Goal: Complete application form

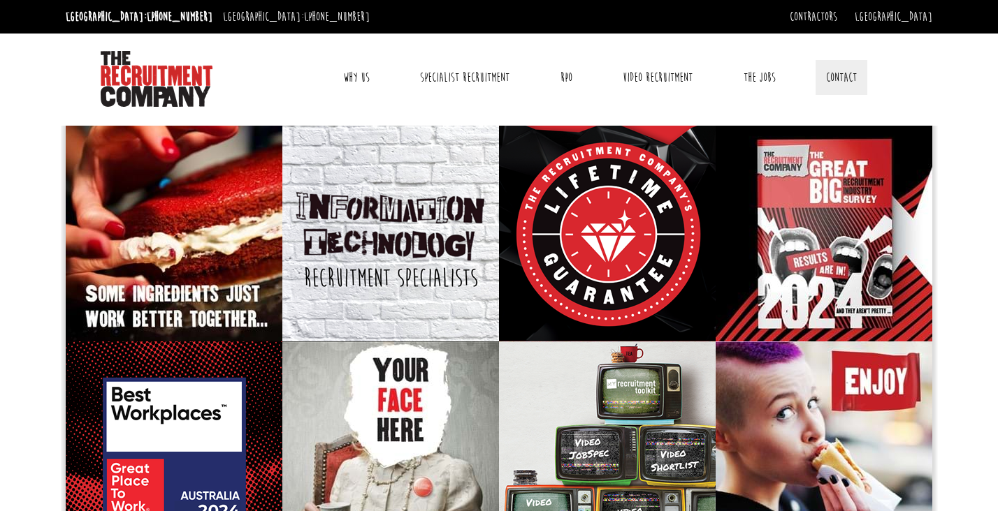
click at [836, 79] on link "Contact" at bounding box center [841, 77] width 52 height 35
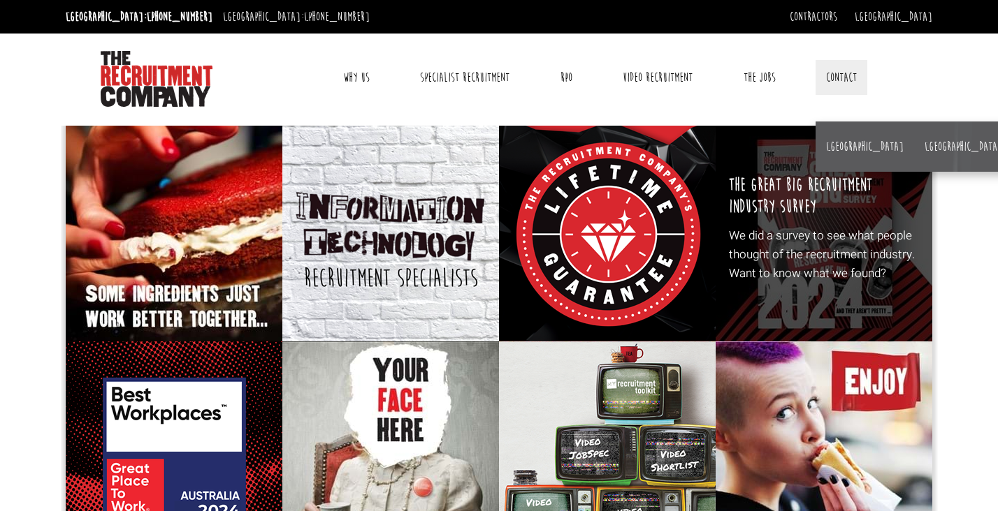
click at [820, 152] on li "[GEOGRAPHIC_DATA]" at bounding box center [864, 147] width 98 height 50
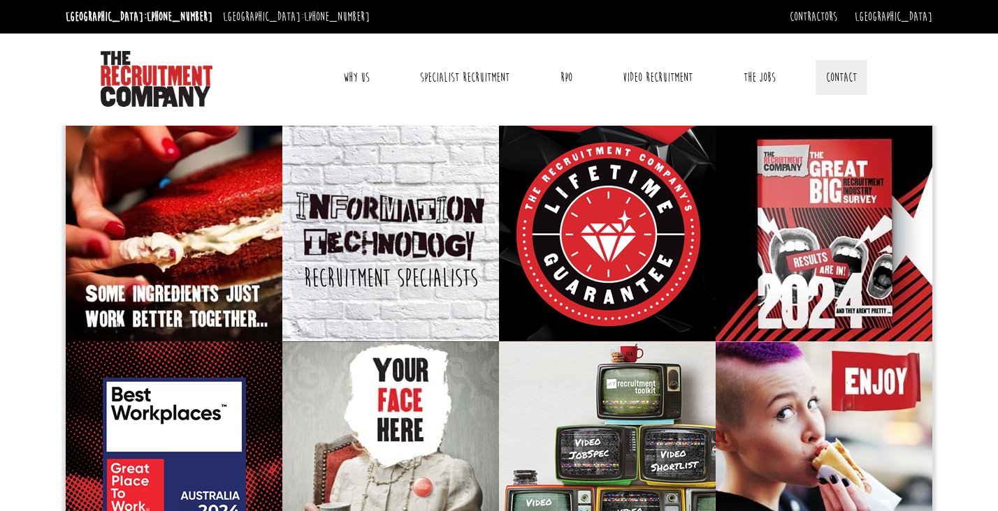
click at [839, 85] on link "Contact" at bounding box center [841, 77] width 52 height 35
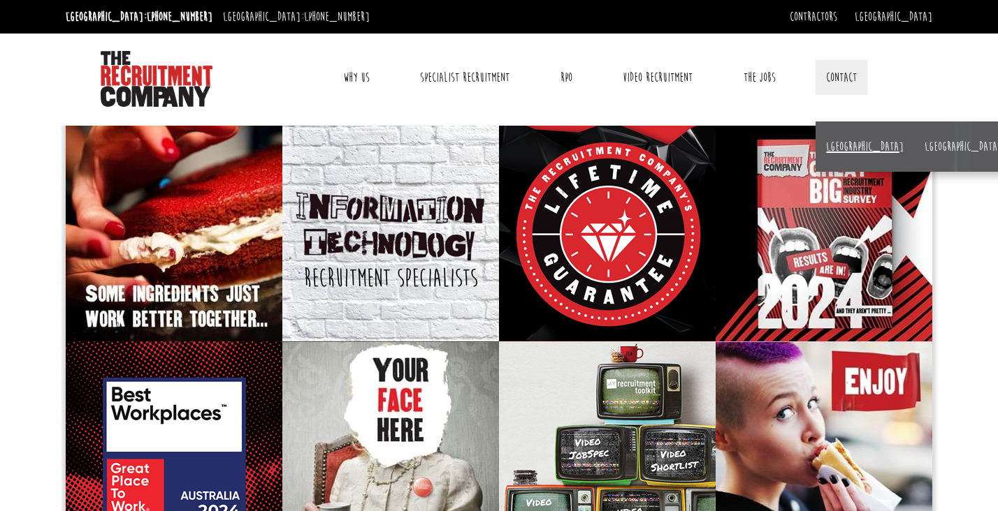
click at [842, 149] on link "[GEOGRAPHIC_DATA]" at bounding box center [865, 146] width 78 height 15
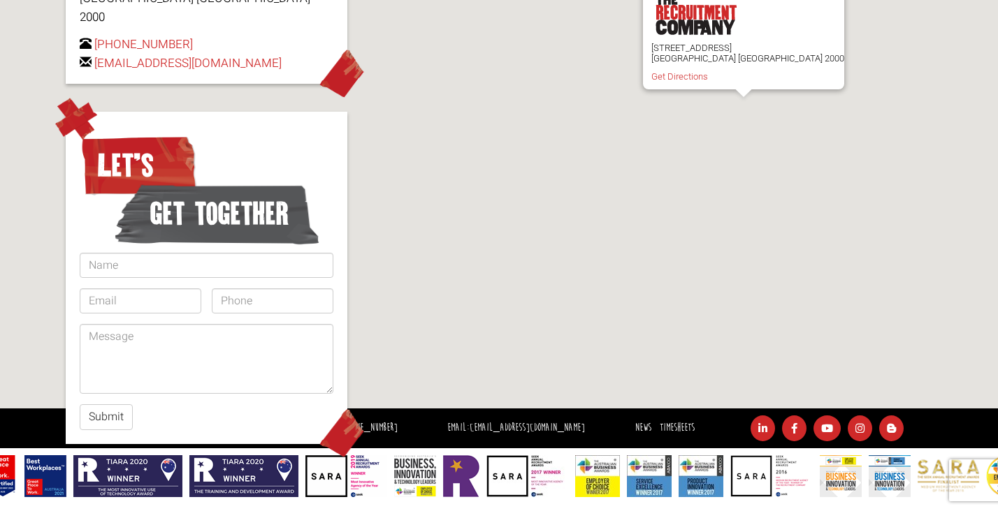
scroll to position [327, 0]
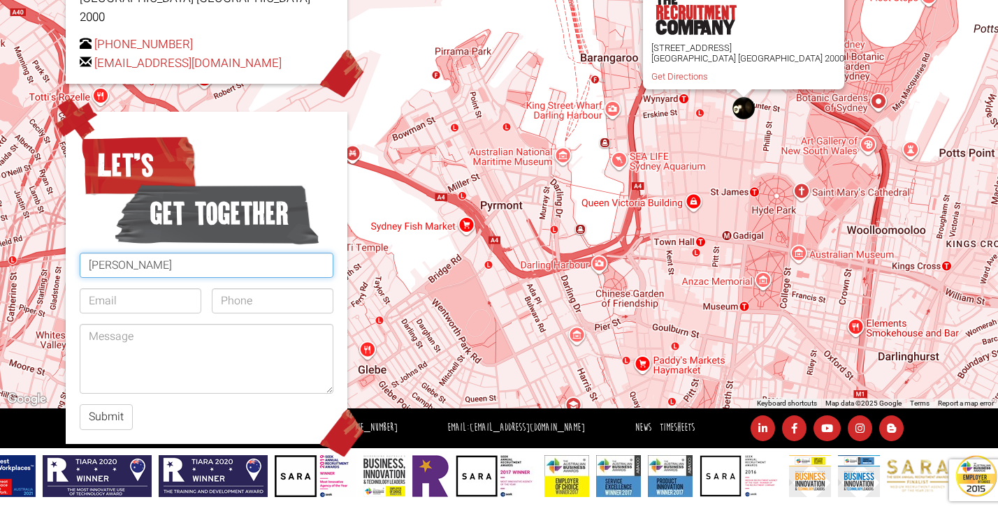
type input "[PERSON_NAME]"
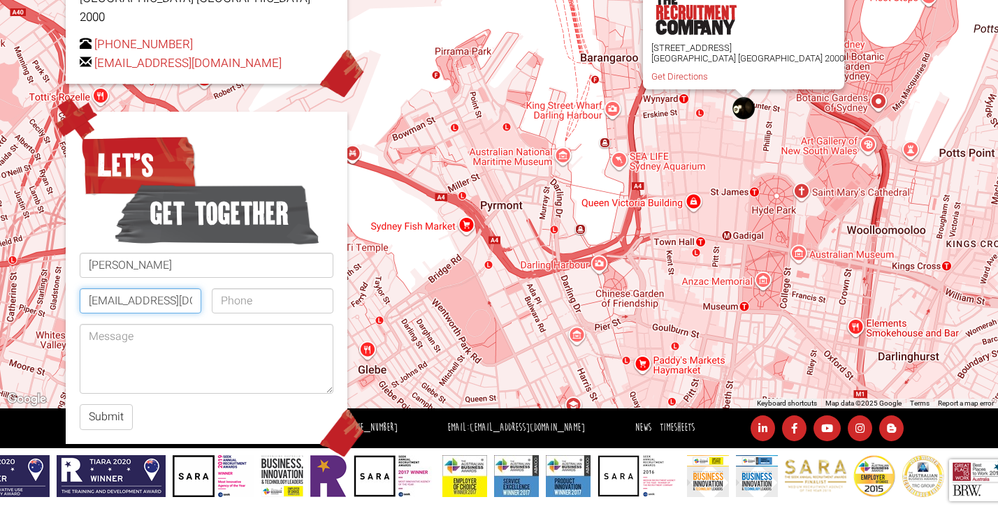
type input "[EMAIL_ADDRESS][DOMAIN_NAME]"
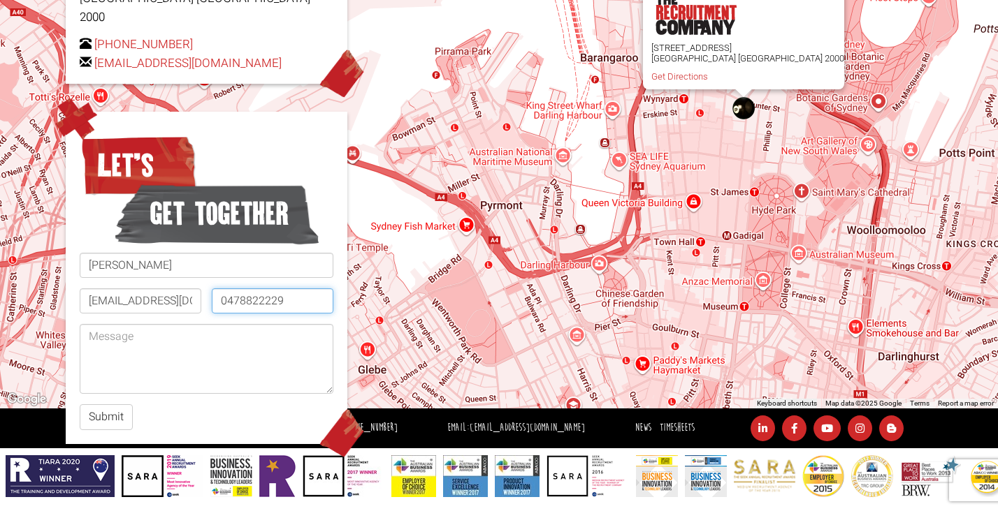
type input "0478822229"
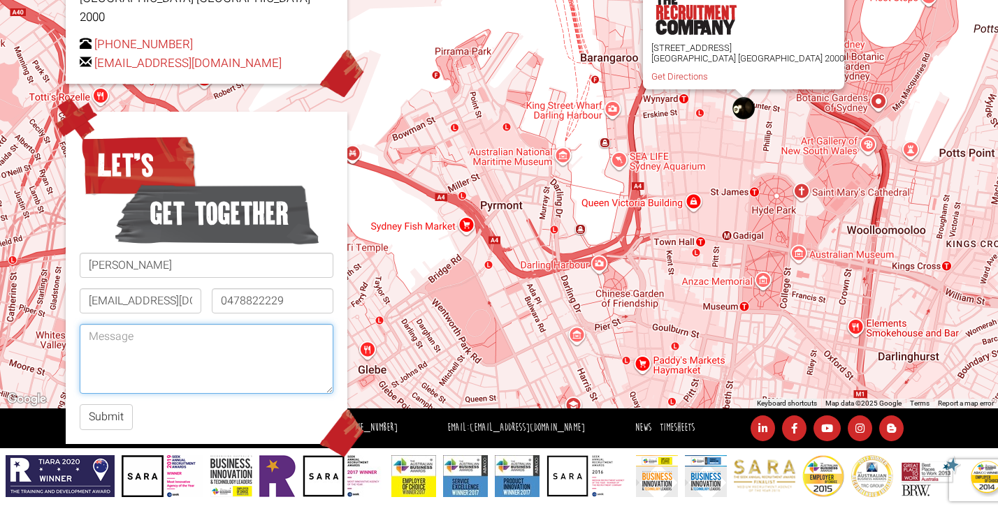
click at [179, 324] on textarea at bounding box center [207, 359] width 254 height 70
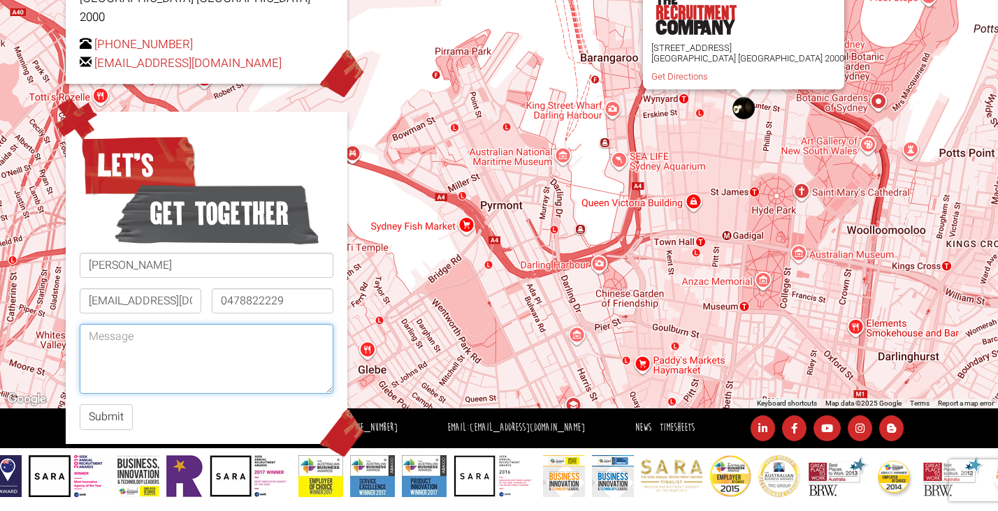
paste textarea "Hi [Recruiter’s Name / Team], I wanted to get in touch as I’m currently seeking…"
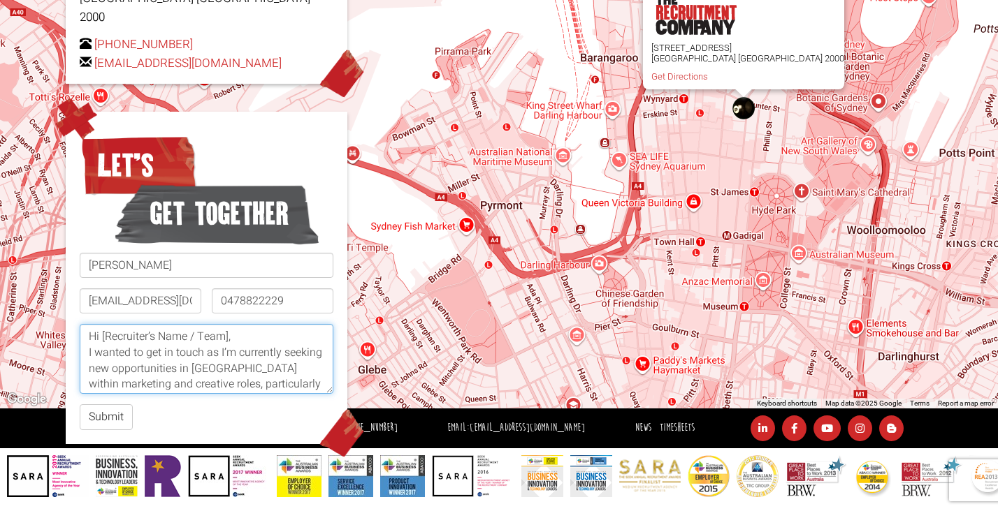
scroll to position [0, 0]
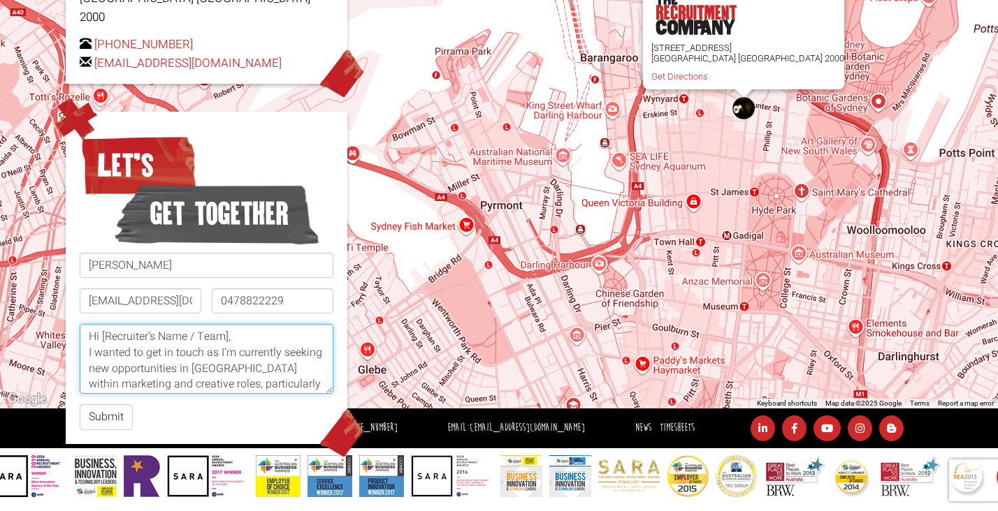
drag, startPoint x: 104, startPoint y: 314, endPoint x: 230, endPoint y: 315, distance: 125.8
click at [230, 324] on textarea "Hi [Recruiter’s Name / Team], I wanted to get in touch as I’m currently seeking…" at bounding box center [207, 359] width 254 height 70
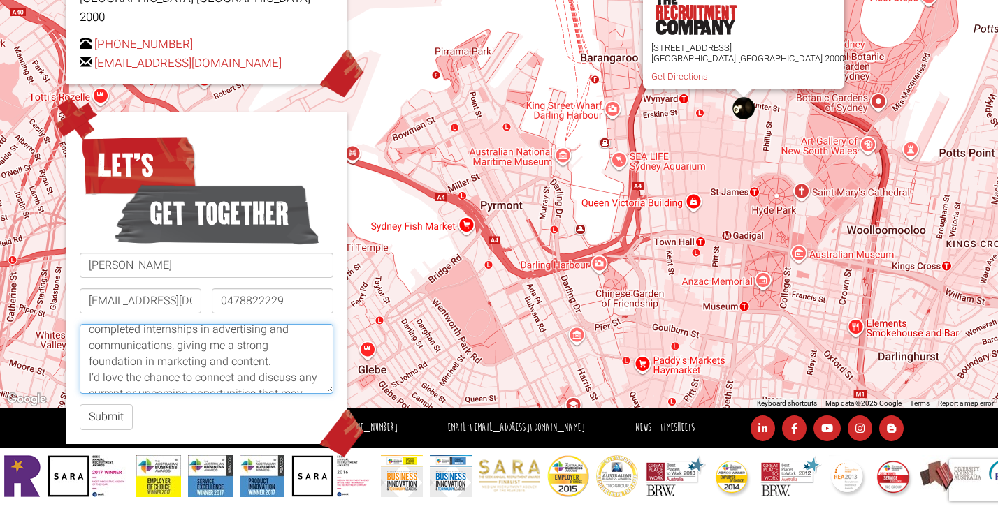
scroll to position [186, 0]
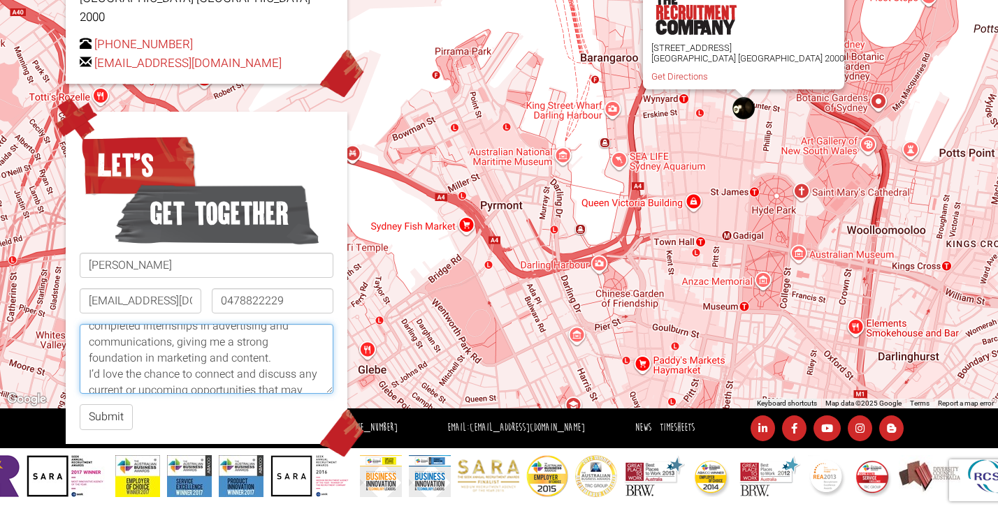
click at [309, 324] on textarea "Hi All, I wanted to get in touch as I’m currently seeking new opportunities in …" at bounding box center [207, 359] width 254 height 70
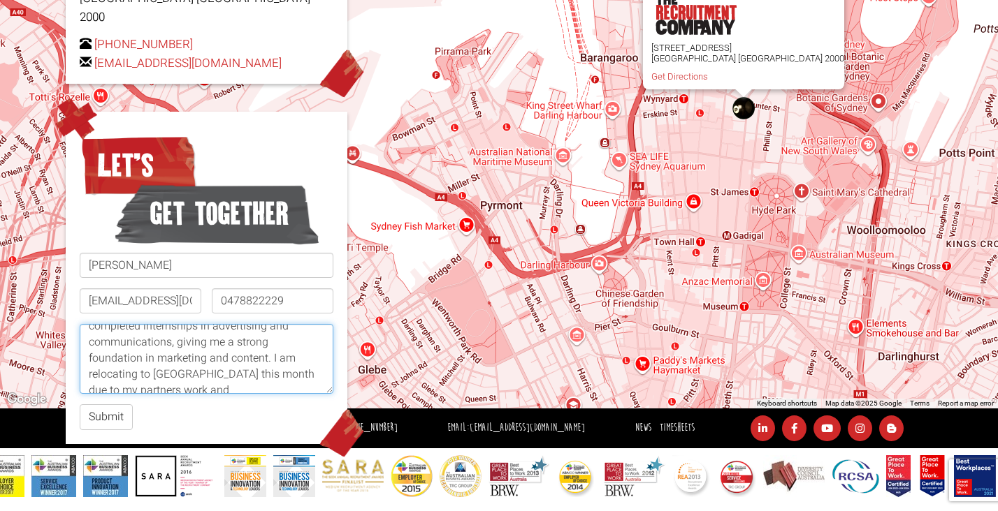
click at [88, 358] on textarea "Hi All, I wanted to get in touch as I’m currently seeking new opportunities in …" at bounding box center [207, 359] width 254 height 70
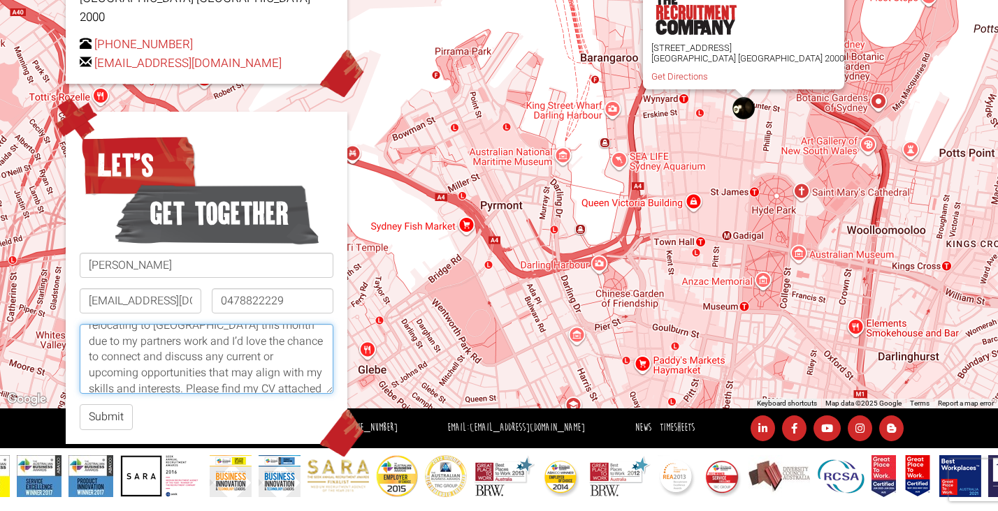
scroll to position [232, 0]
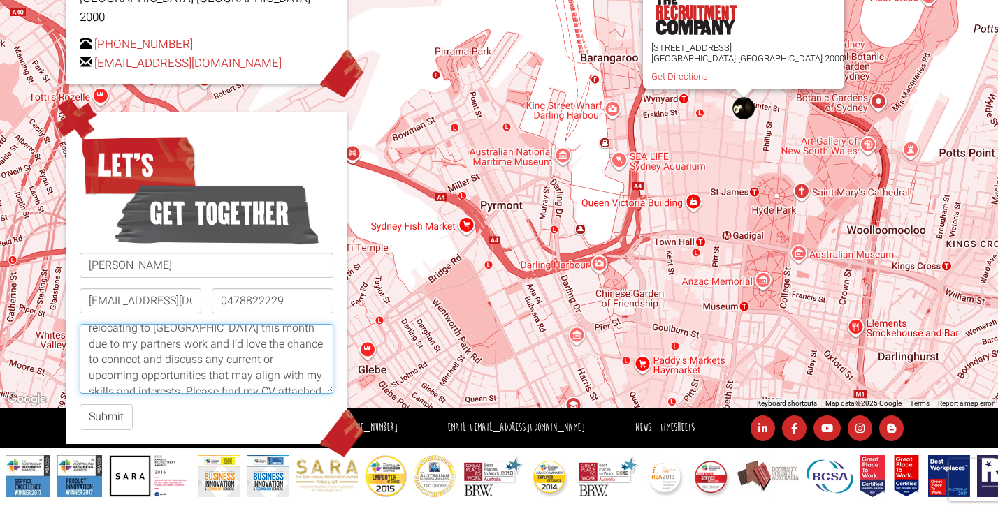
drag, startPoint x: 161, startPoint y: 362, endPoint x: 138, endPoint y: 349, distance: 26.3
click at [138, 349] on textarea "Hi All, I wanted to get in touch as I’m currently seeking new opportunities in …" at bounding box center [207, 359] width 254 height 70
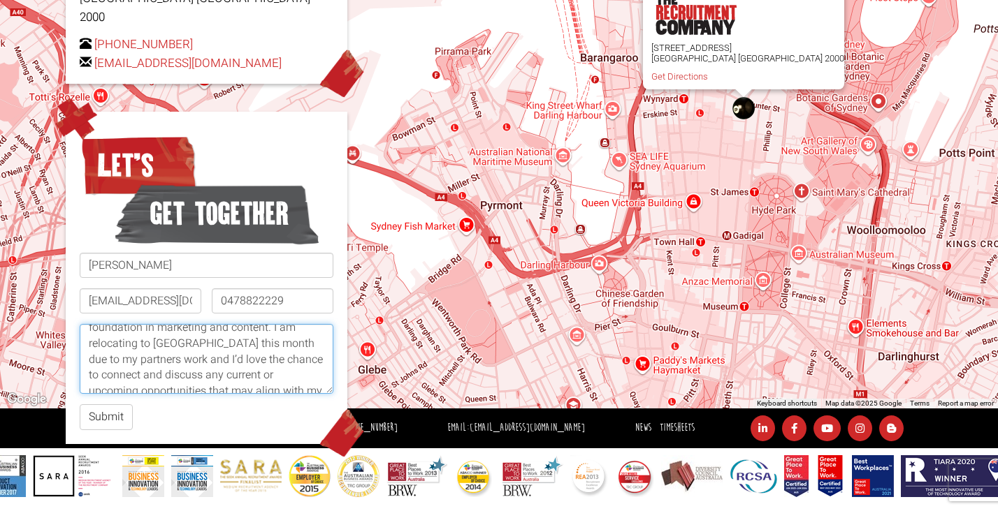
scroll to position [228, 0]
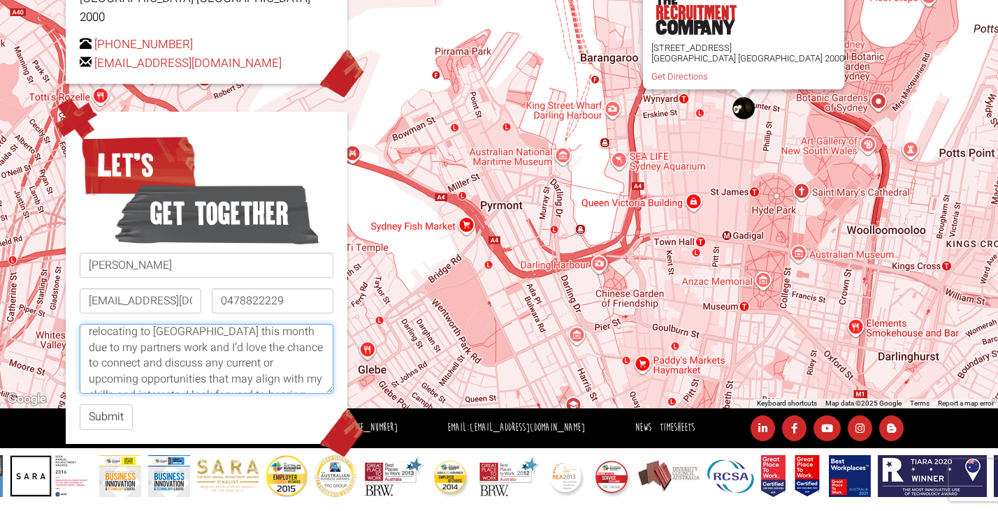
click at [138, 355] on textarea "Hi All, I wanted to get in touch as I’m currently seeking new opportunities in …" at bounding box center [207, 359] width 254 height 70
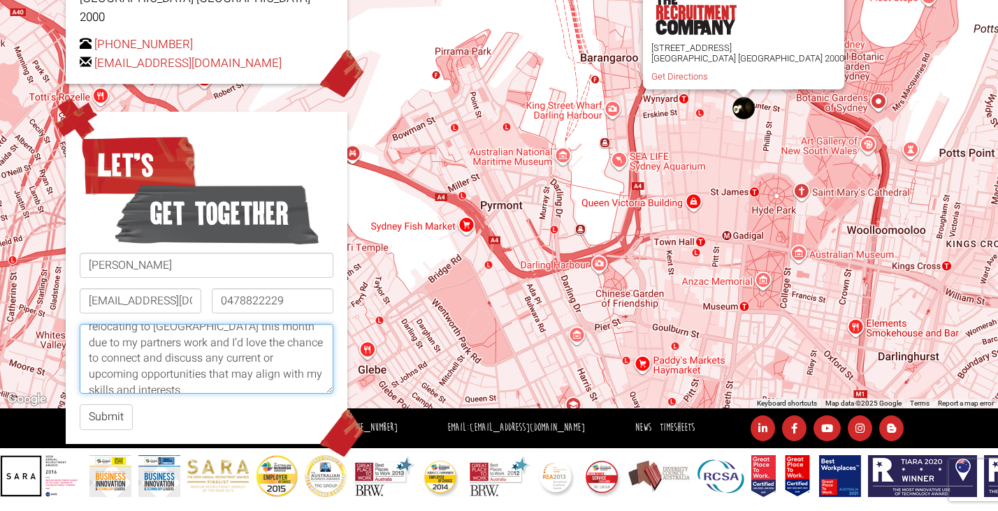
scroll to position [232, 0]
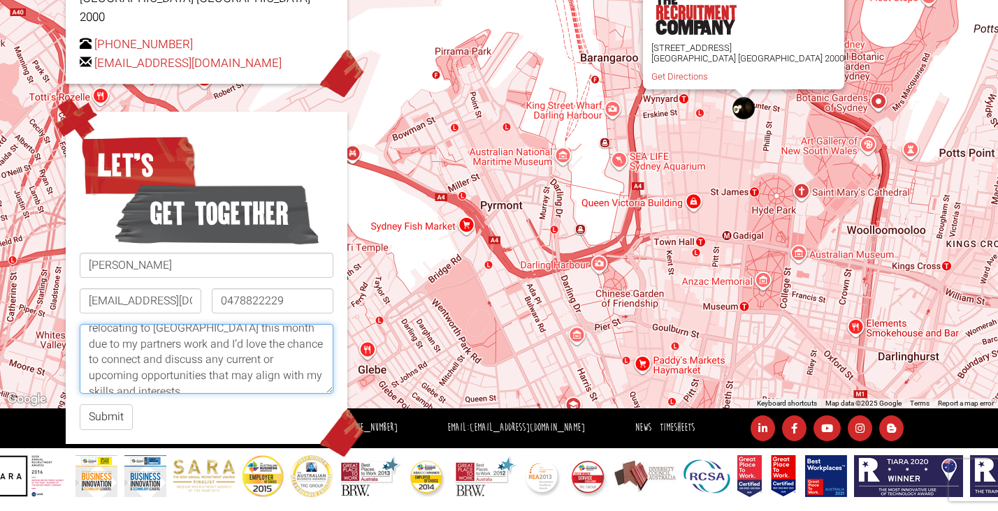
click at [263, 358] on textarea "Hi All, I wanted to get in touch as I’m currently seeking new opportunities in …" at bounding box center [207, 359] width 254 height 70
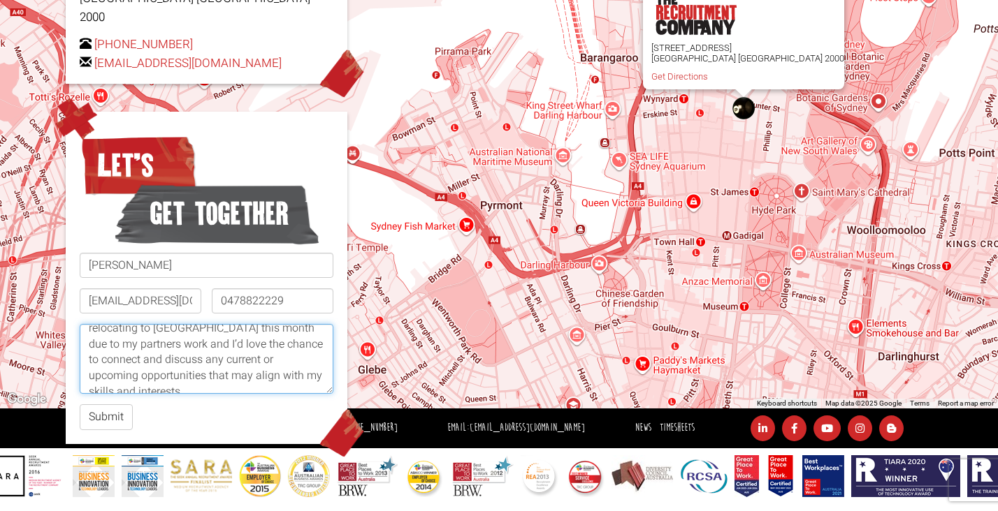
scroll to position [244, 0]
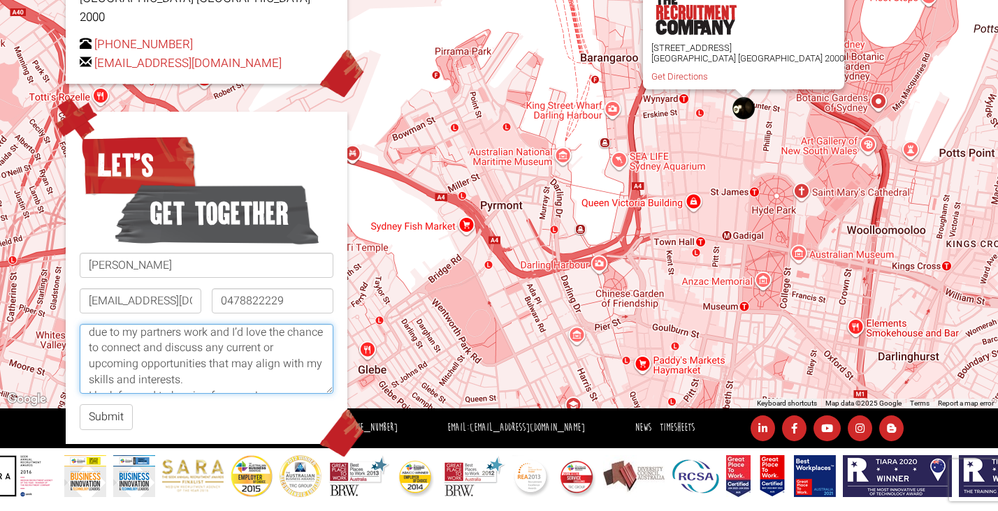
click at [265, 346] on textarea "Hi All, I wanted to get in touch as I’m currently seeking new opportunities in …" at bounding box center [207, 359] width 254 height 70
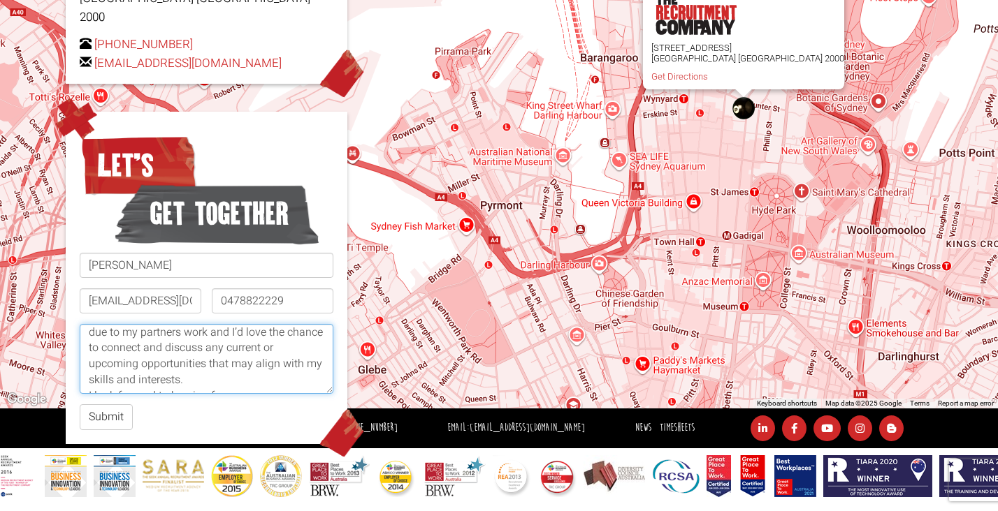
click at [157, 342] on textarea "Hi All, I wanted to get in touch as I’m currently seeking new opportunities in …" at bounding box center [207, 359] width 254 height 70
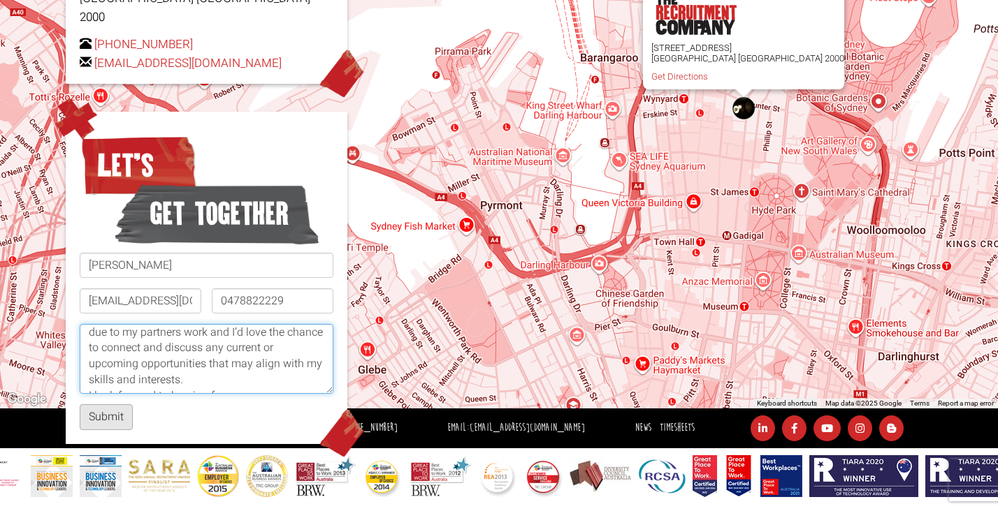
type textarea "Hi All, I wanted to get in touch as I’m currently seeking new opportunities in …"
click at [115, 404] on button "Submit" at bounding box center [106, 417] width 53 height 26
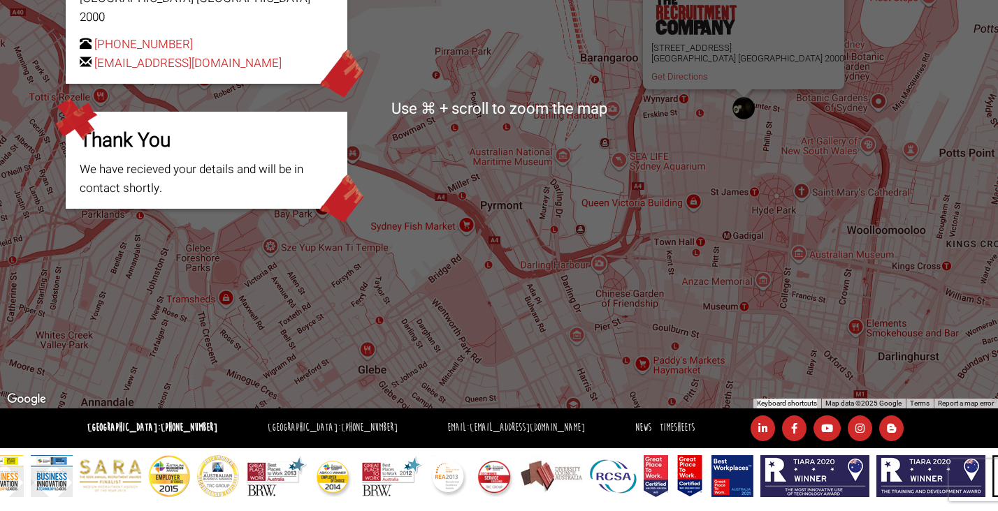
scroll to position [95, 0]
